Goal: Task Accomplishment & Management: Manage account settings

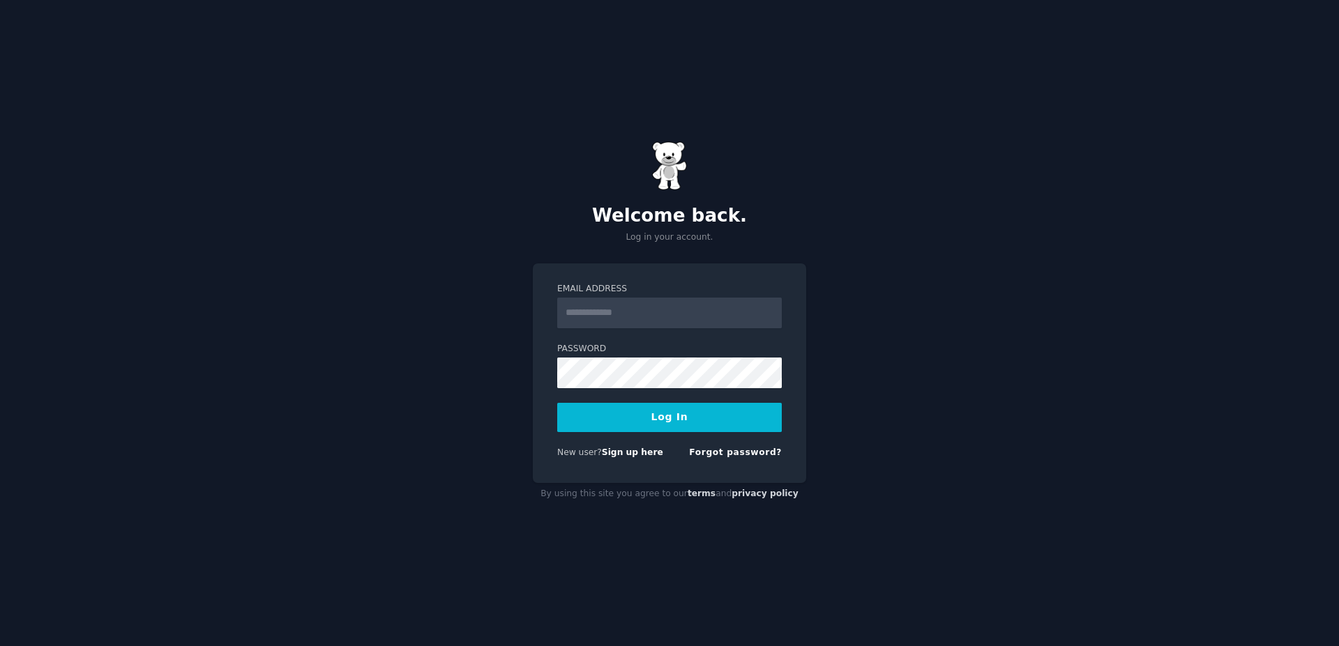
type input "**********"
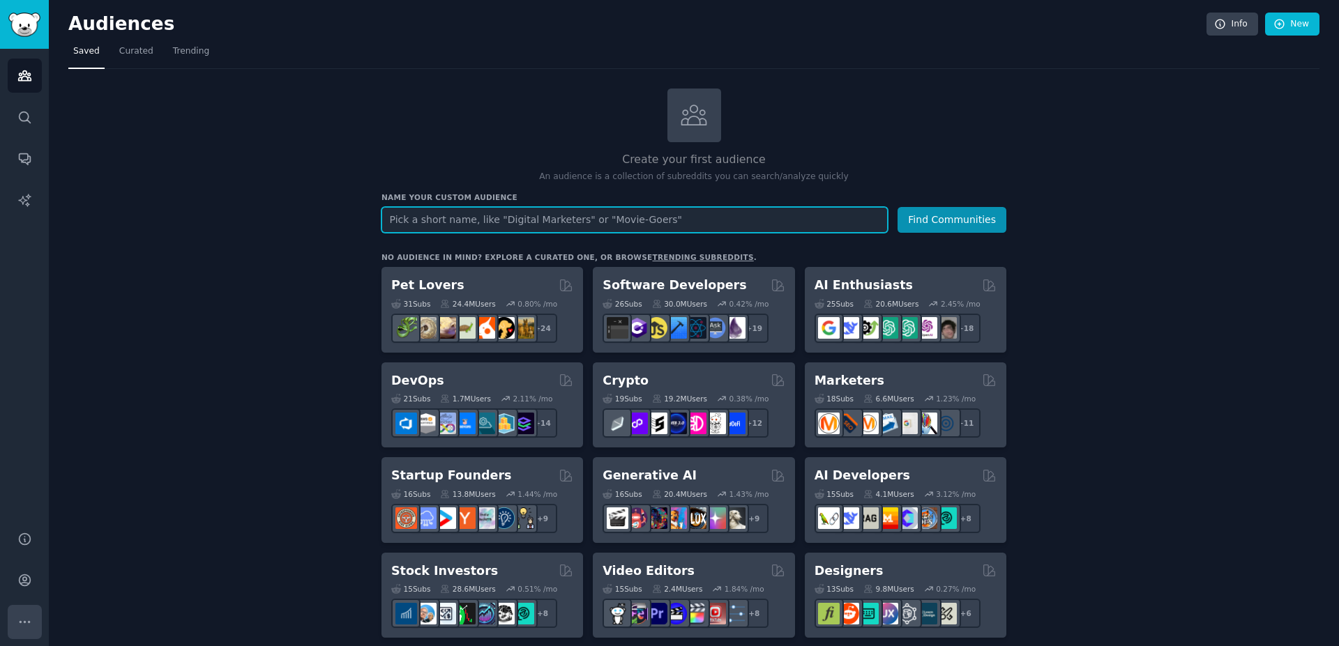
click at [22, 623] on icon "Sidebar" at bounding box center [25, 621] width 10 height 1
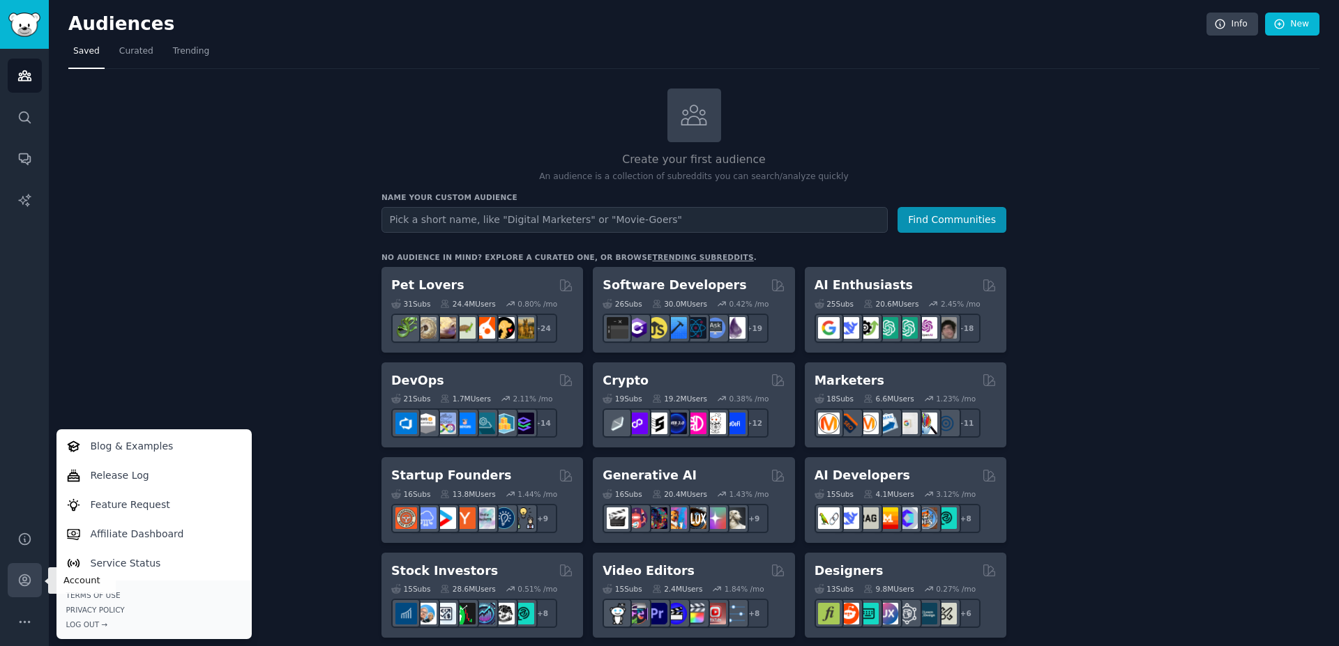
click at [26, 582] on icon "Sidebar" at bounding box center [24, 580] width 15 height 15
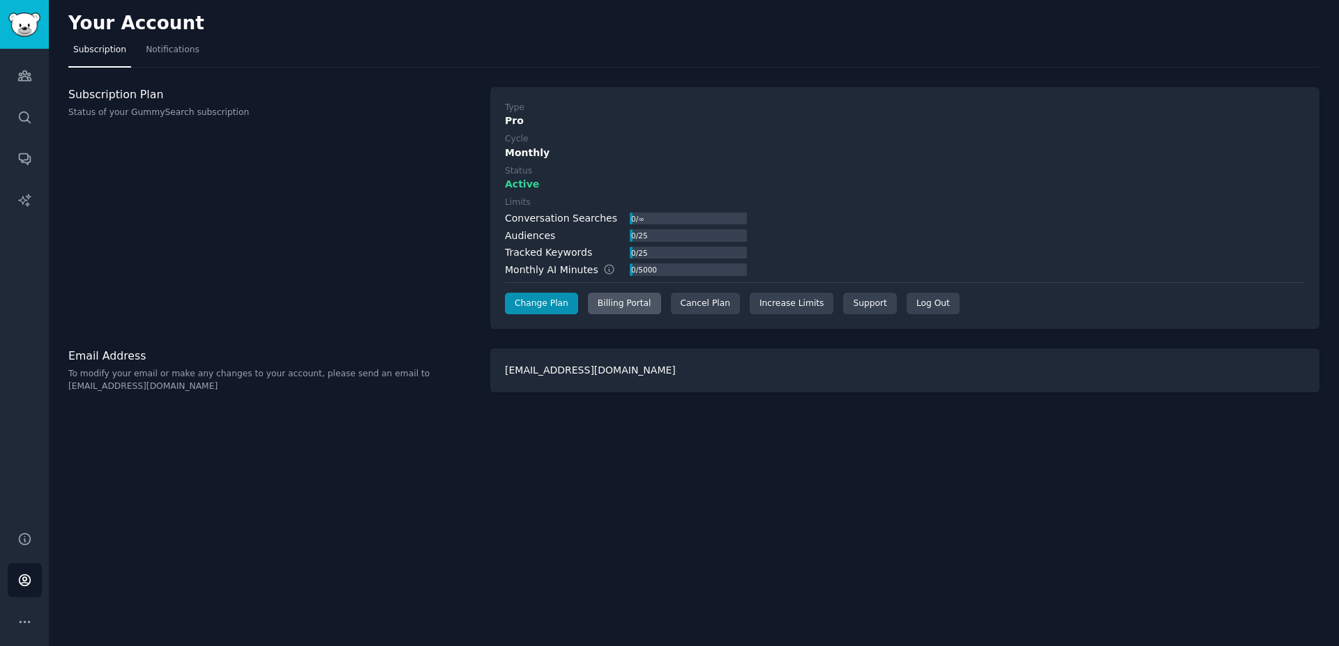
click at [627, 305] on div "Billing Portal" at bounding box center [624, 304] width 73 height 22
